Goal: Transaction & Acquisition: Purchase product/service

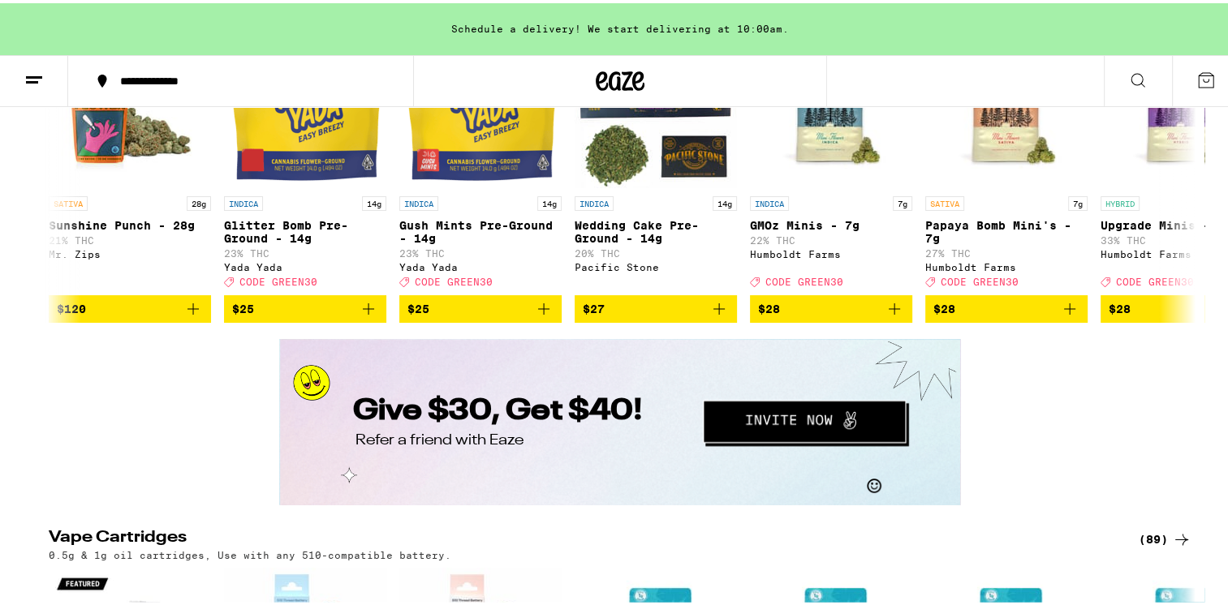
scroll to position [3084, 0]
